Goal: Navigation & Orientation: Understand site structure

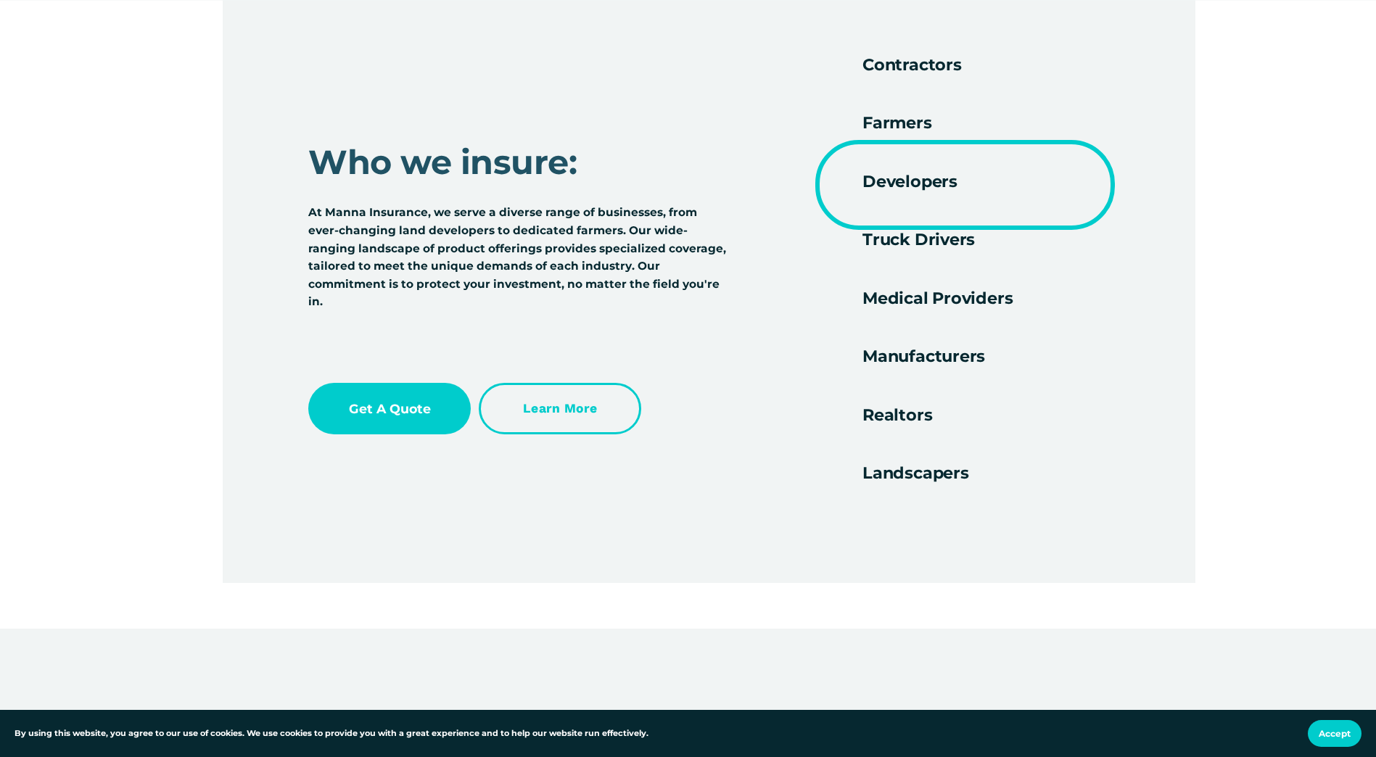
scroll to position [2467, 0]
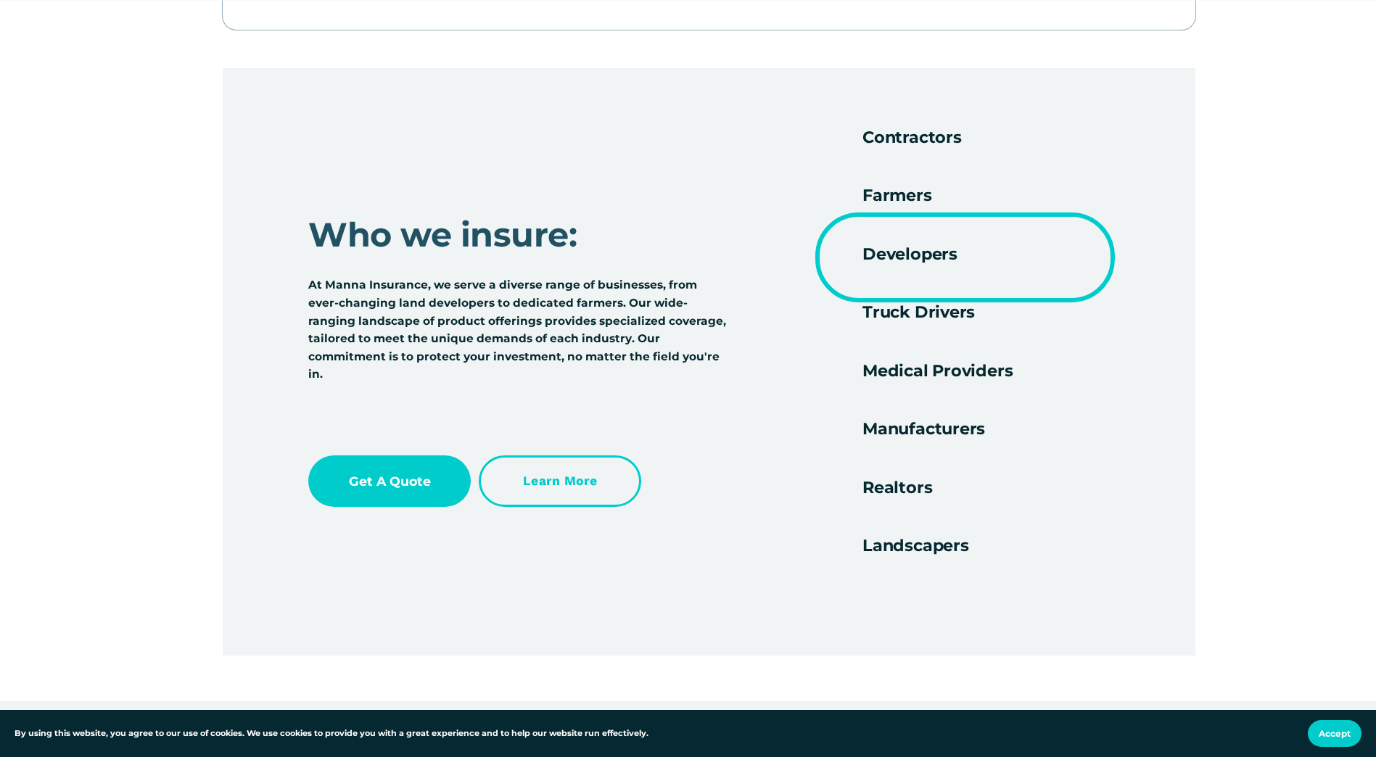
click at [903, 550] on h4 "Landscapers" at bounding box center [987, 536] width 248 height 38
click at [896, 491] on h4 "Realtors" at bounding box center [987, 478] width 248 height 38
click at [928, 426] on h4 "Manufacturers" at bounding box center [987, 419] width 248 height 38
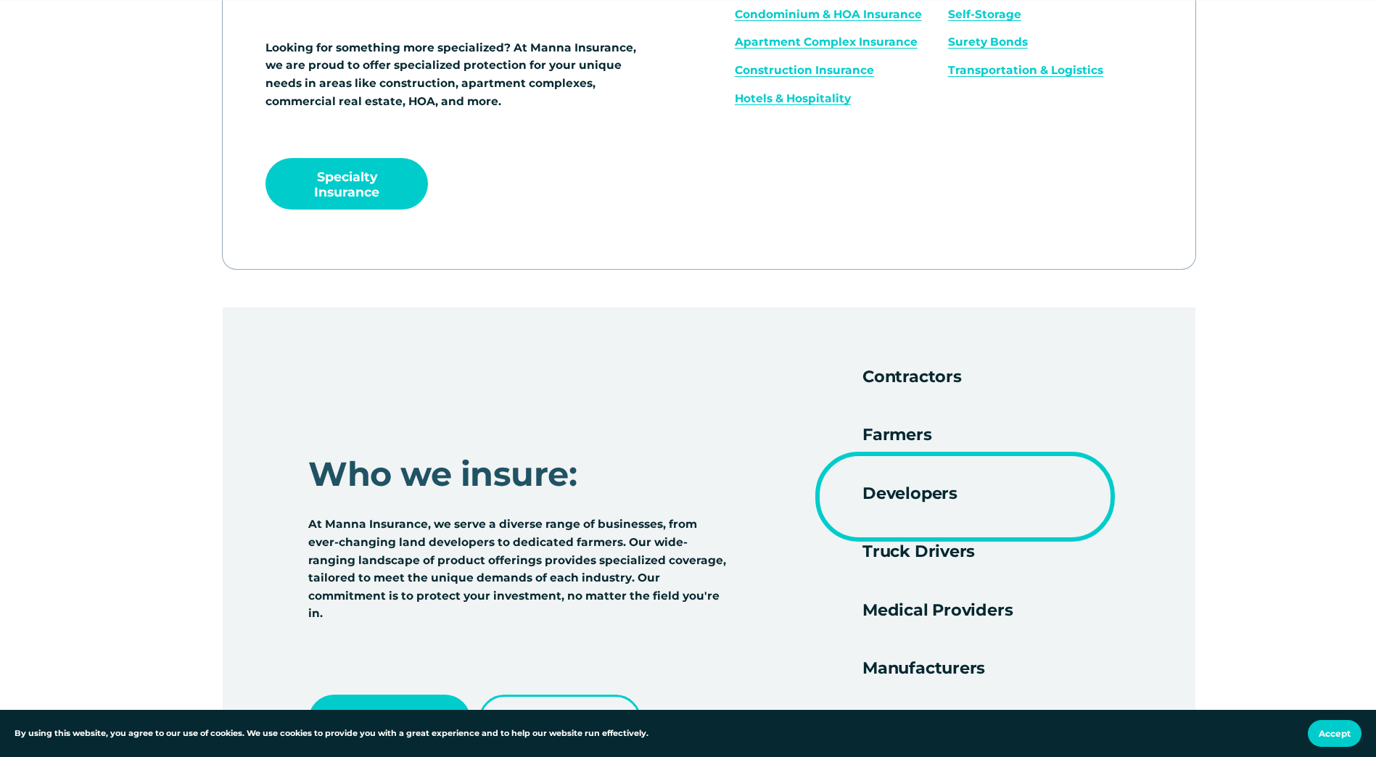
scroll to position [2394, 0]
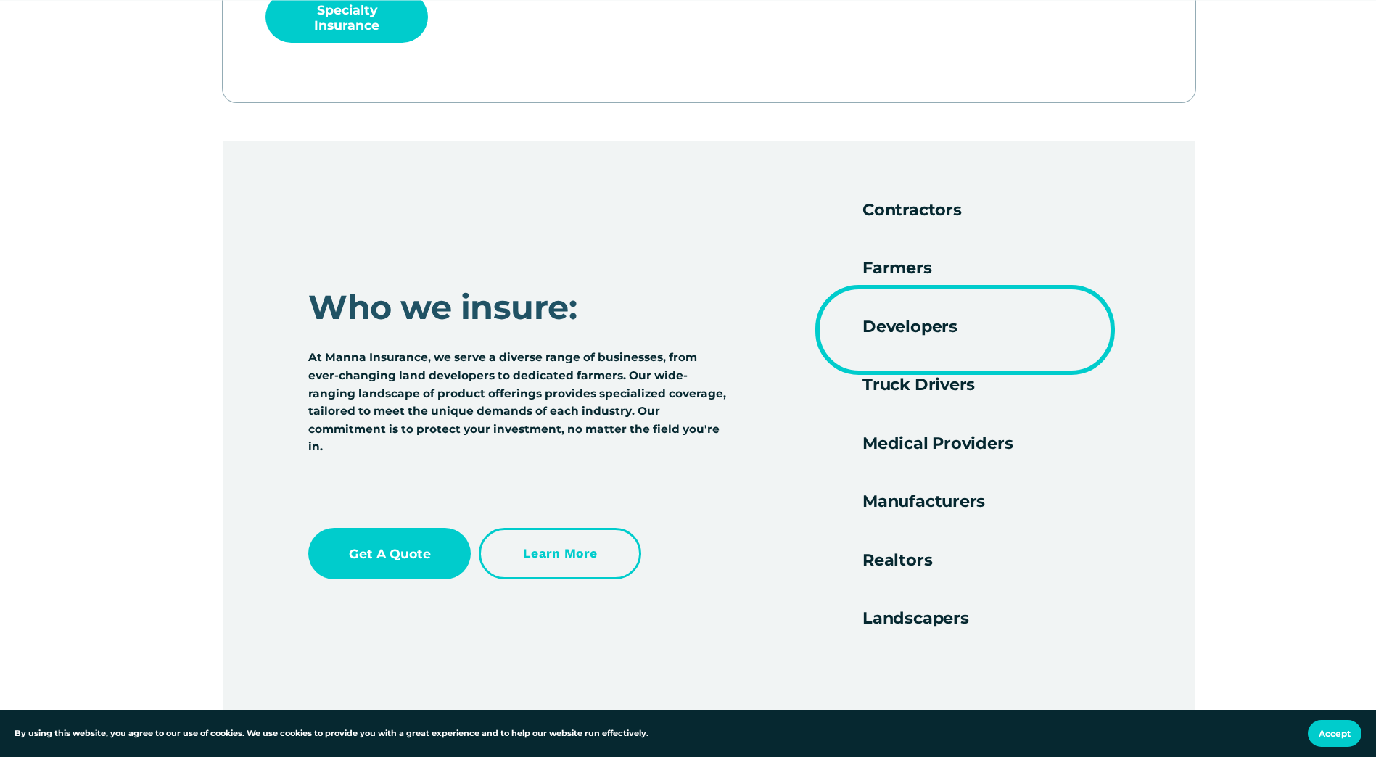
click at [728, 442] on div at bounding box center [709, 435] width 973 height 588
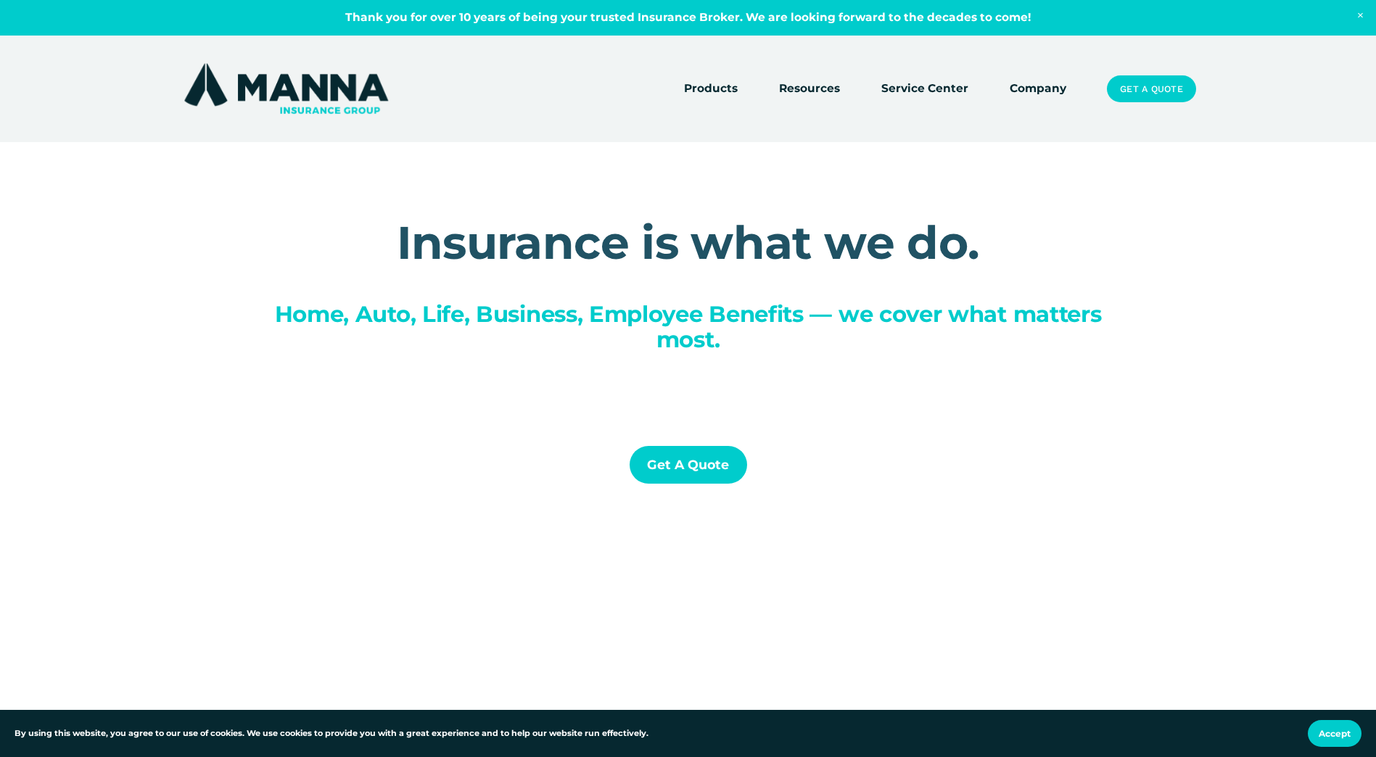
scroll to position [0, 0]
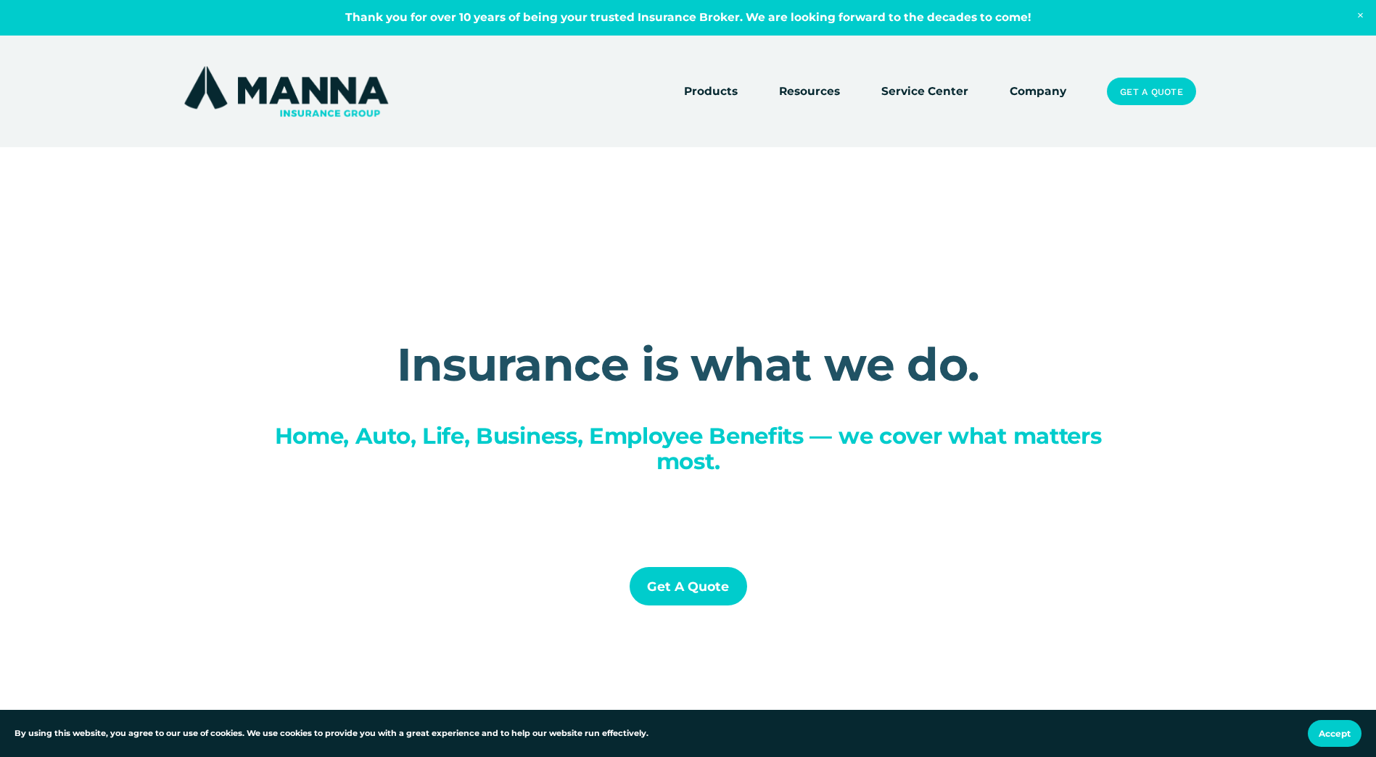
click at [1032, 91] on link "Company" at bounding box center [1038, 91] width 57 height 20
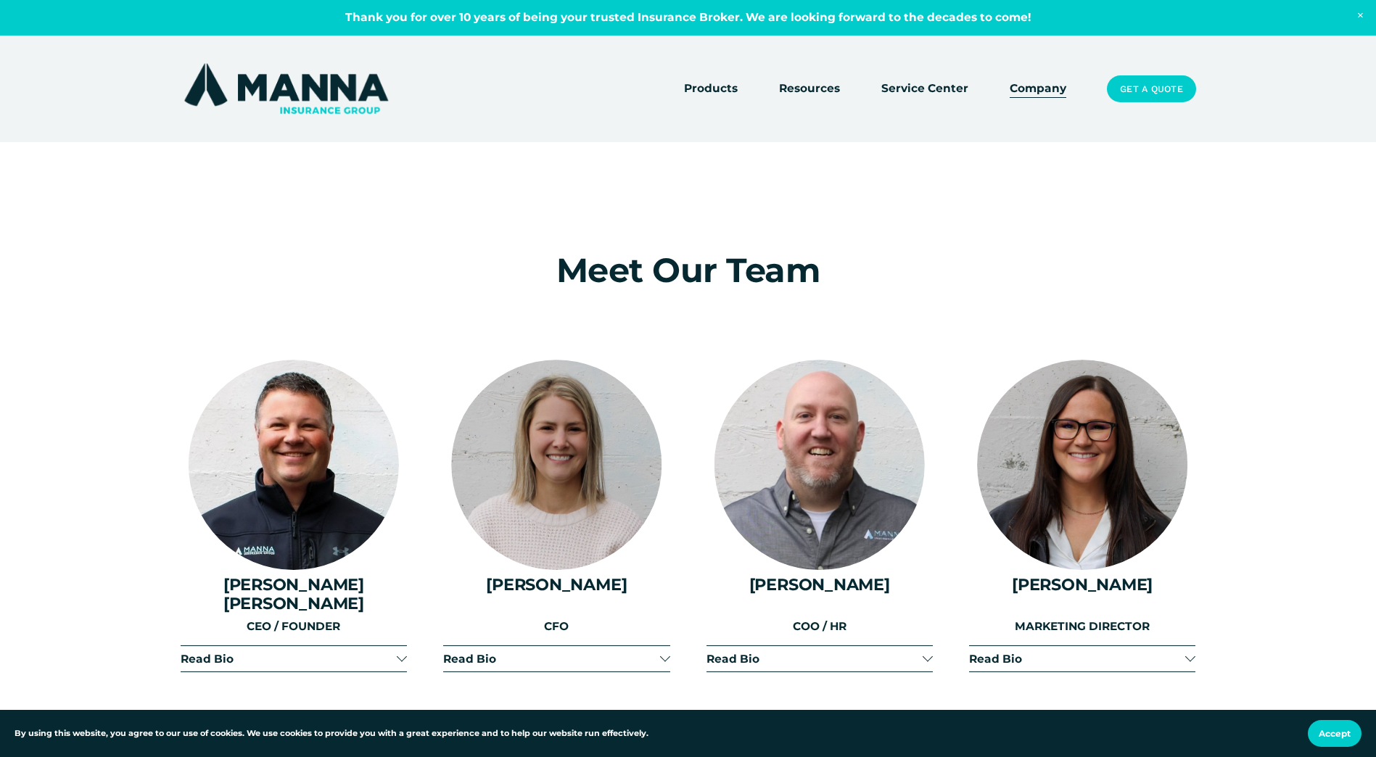
scroll to position [1451, 0]
